Goal: Communication & Community: Ask a question

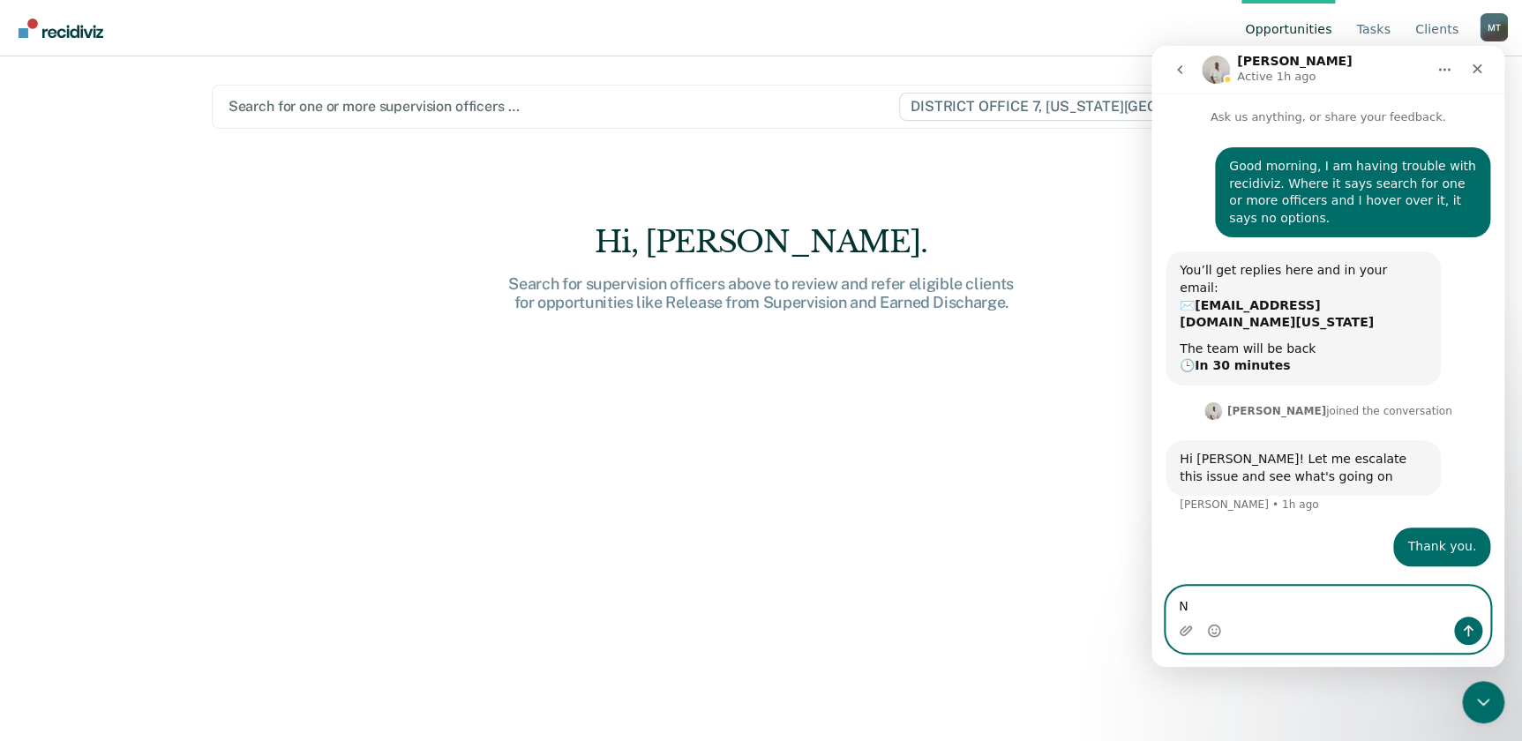
type textarea "N"
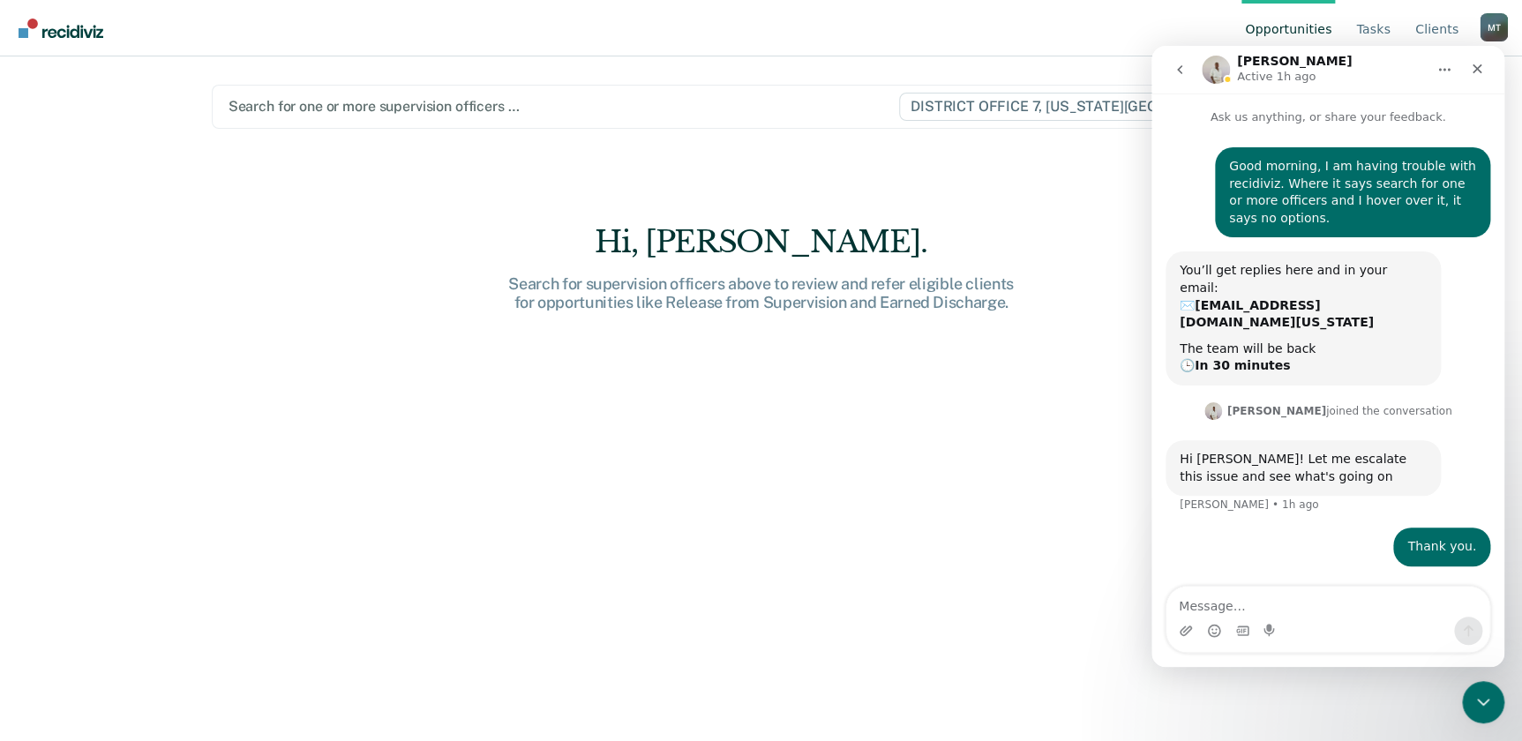
click at [568, 106] on div at bounding box center [562, 106] width 669 height 20
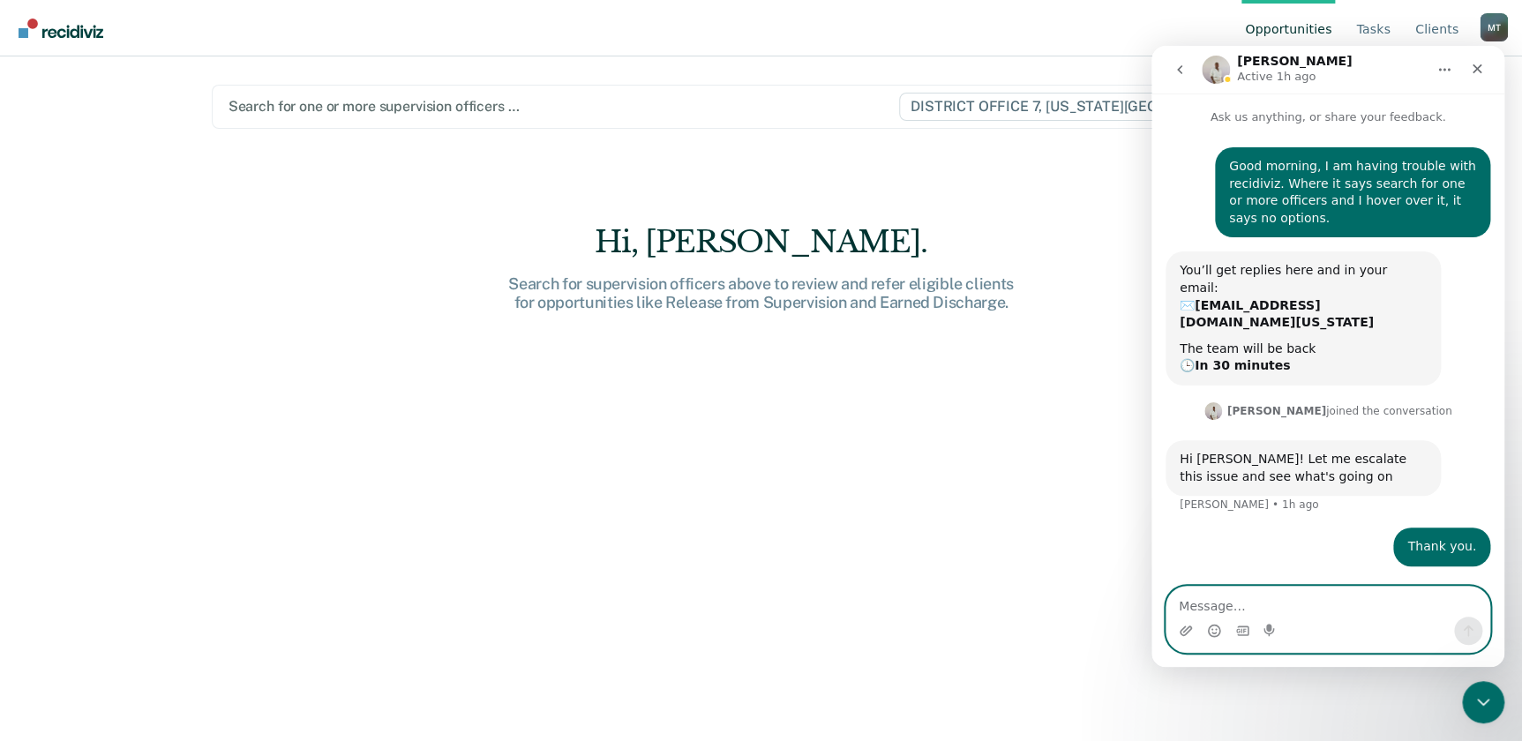
click at [1203, 603] on textarea "Message…" at bounding box center [1327, 602] width 323 height 30
type textarea "Have you found anything yet :)"
click at [1469, 631] on icon "Send a message…" at bounding box center [1468, 631] width 14 height 14
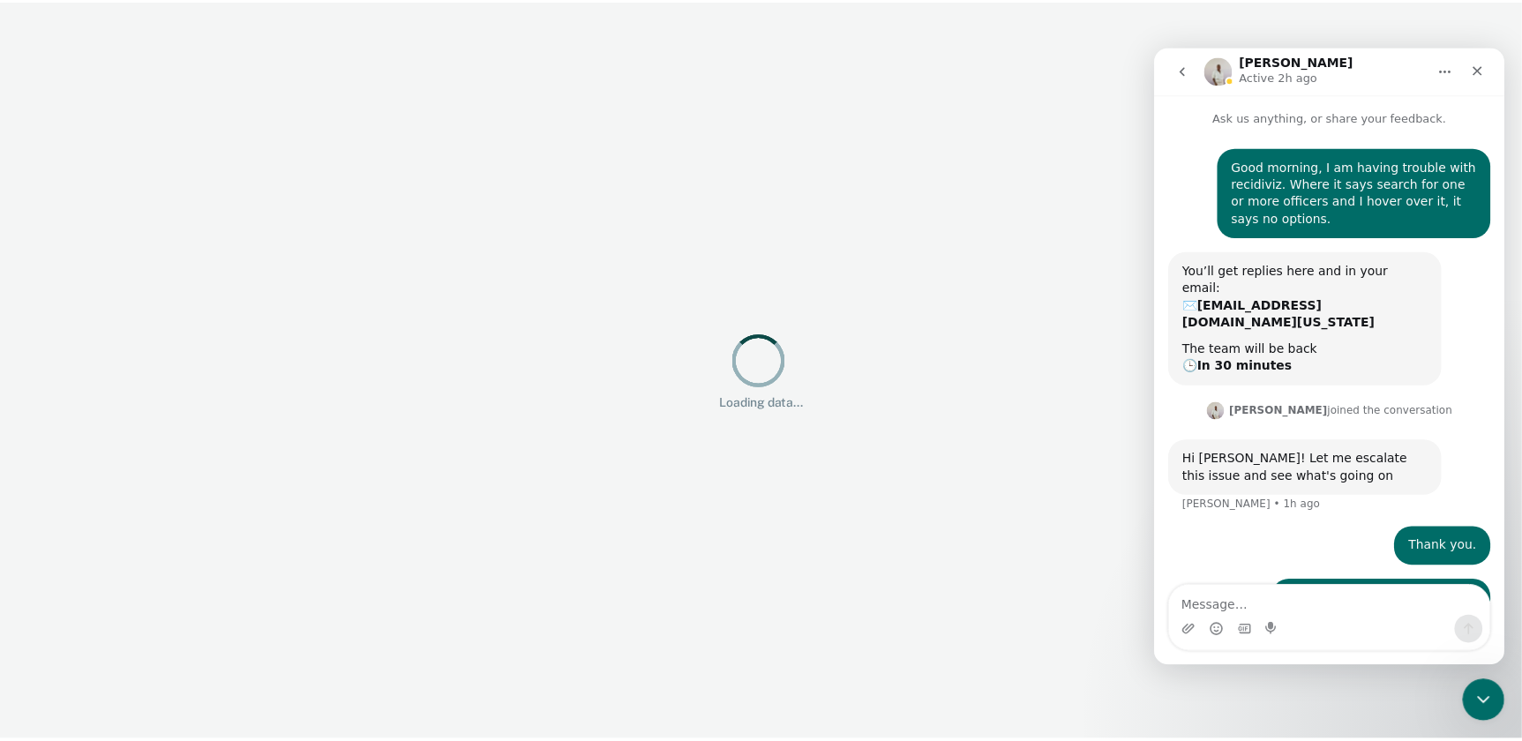
scroll to position [17, 0]
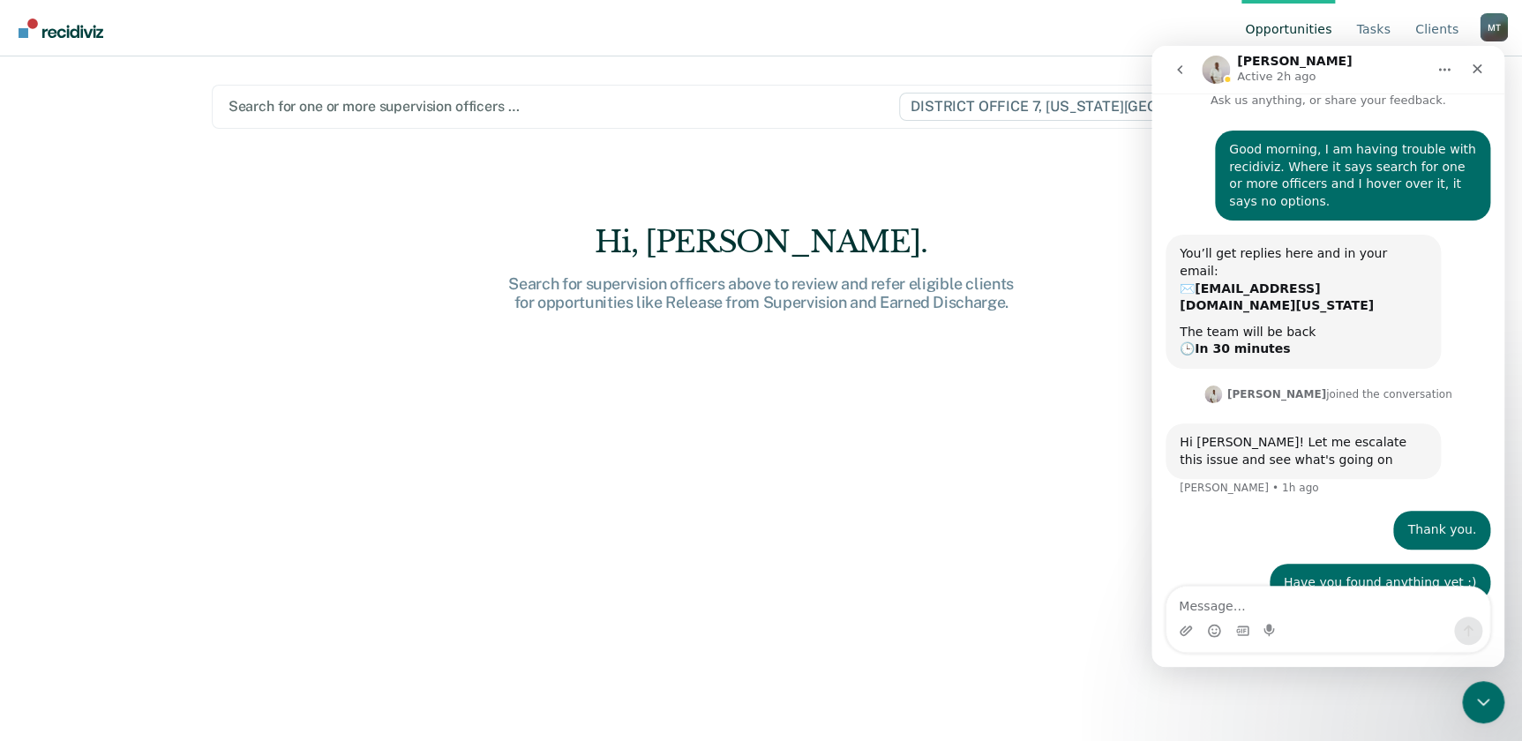
click at [547, 113] on div at bounding box center [562, 106] width 669 height 20
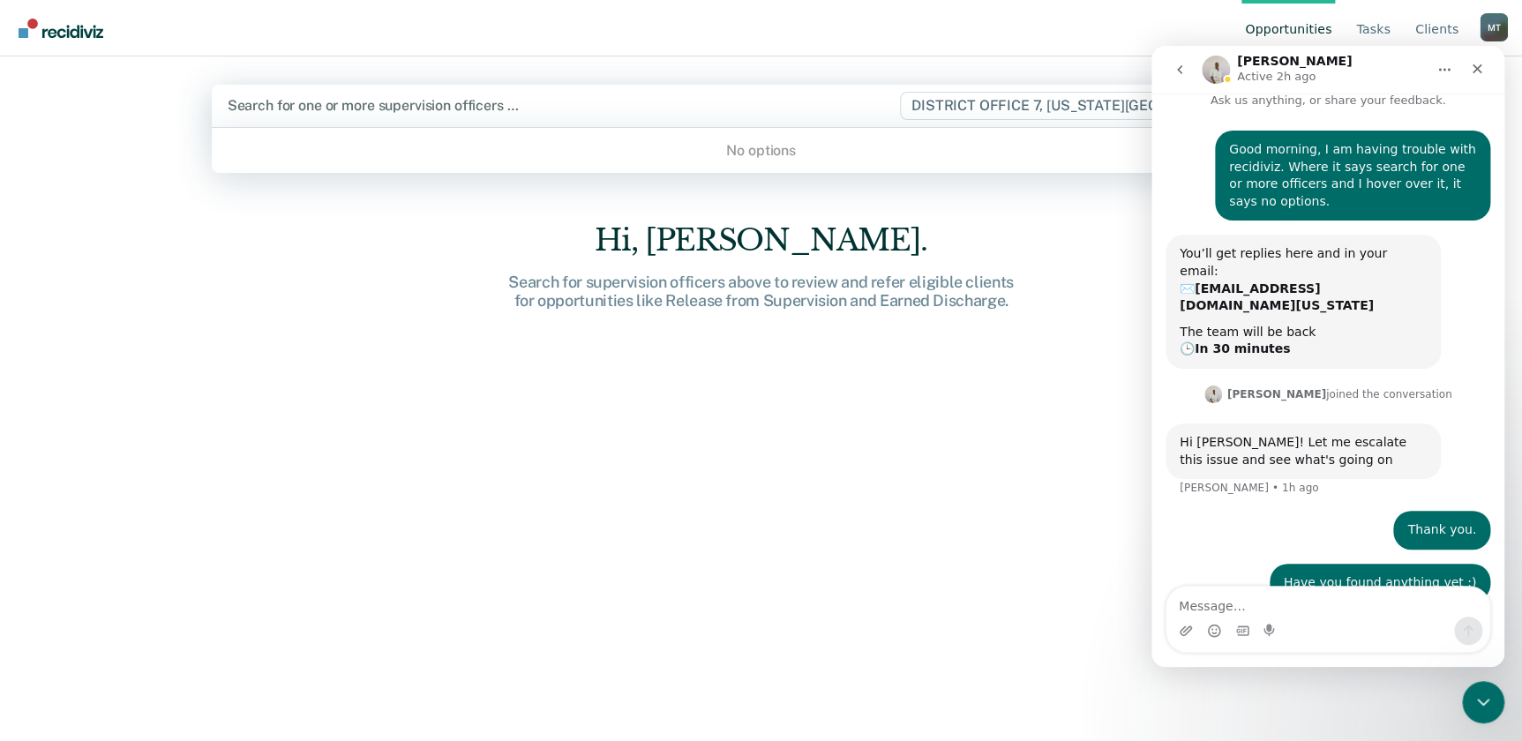
click at [730, 151] on div "No options" at bounding box center [761, 150] width 1099 height 31
click at [850, 174] on main "Use Up and Down to choose options, press Enter to select the currently focused …" at bounding box center [761, 377] width 1141 height 642
